Goal: Task Accomplishment & Management: Manage account settings

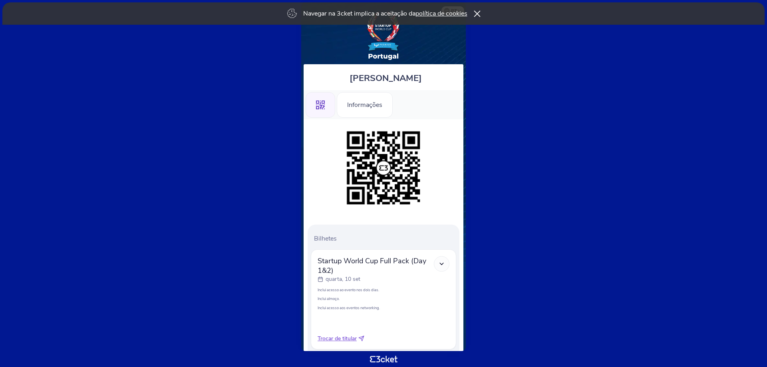
click at [478, 14] on icon at bounding box center [476, 13] width 7 height 6
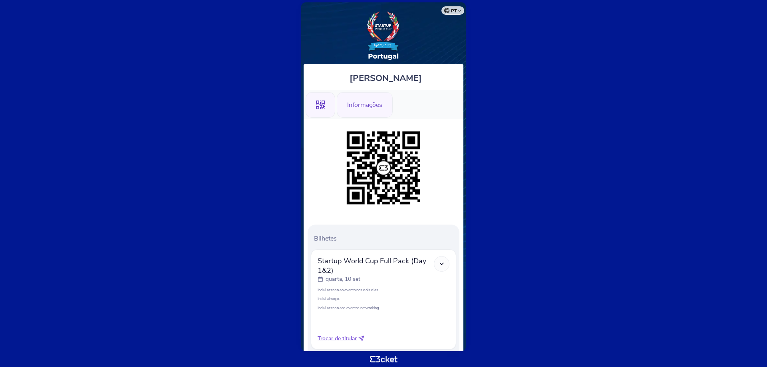
click at [357, 106] on div "Informações" at bounding box center [365, 105] width 56 height 26
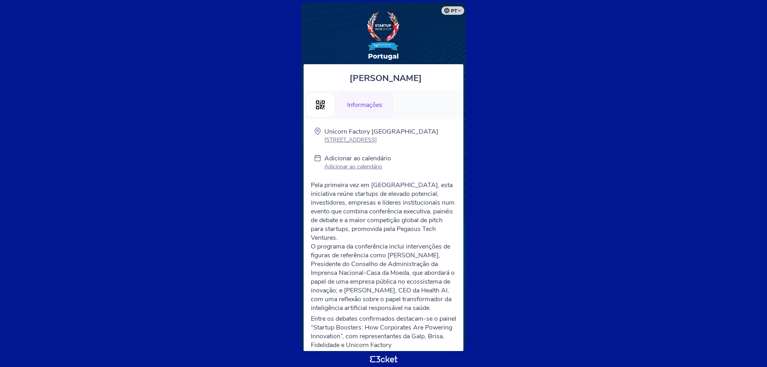
click at [361, 168] on p "Adicionar ao calendário" at bounding box center [357, 167] width 67 height 8
